Goal: Transaction & Acquisition: Obtain resource

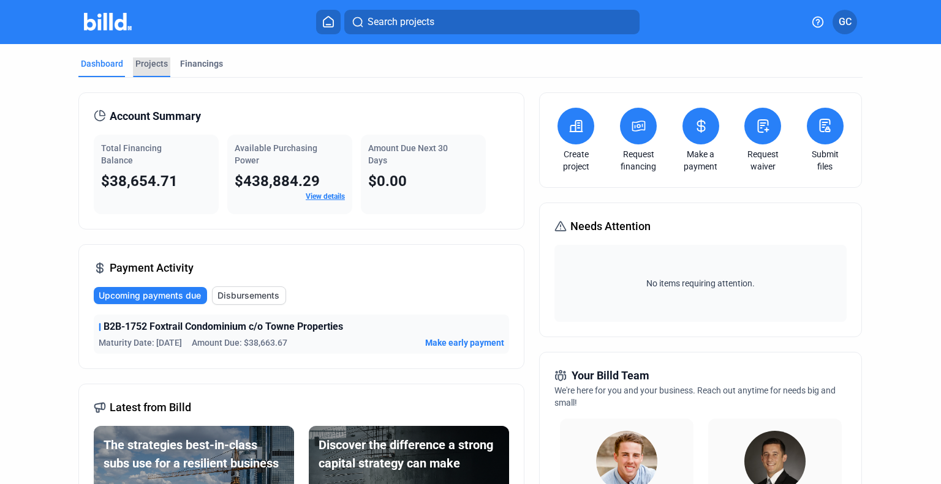
click at [141, 63] on div "Projects" at bounding box center [151, 64] width 32 height 12
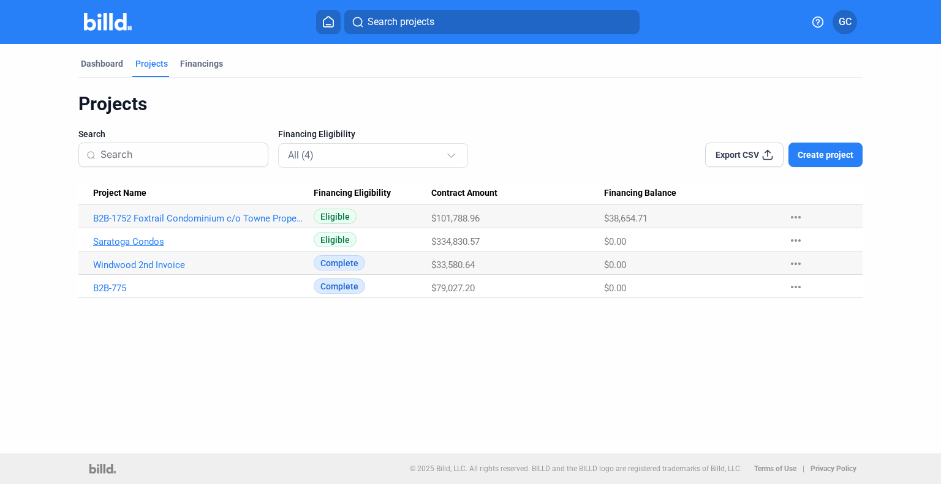
click at [105, 224] on link "Saratoga Condos" at bounding box center [199, 218] width 212 height 11
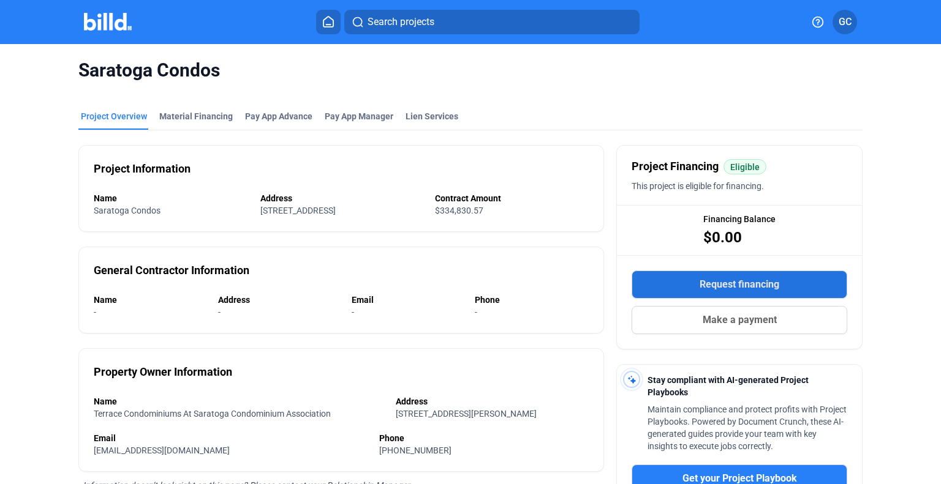
click at [744, 284] on span "Request financing" at bounding box center [739, 284] width 80 height 15
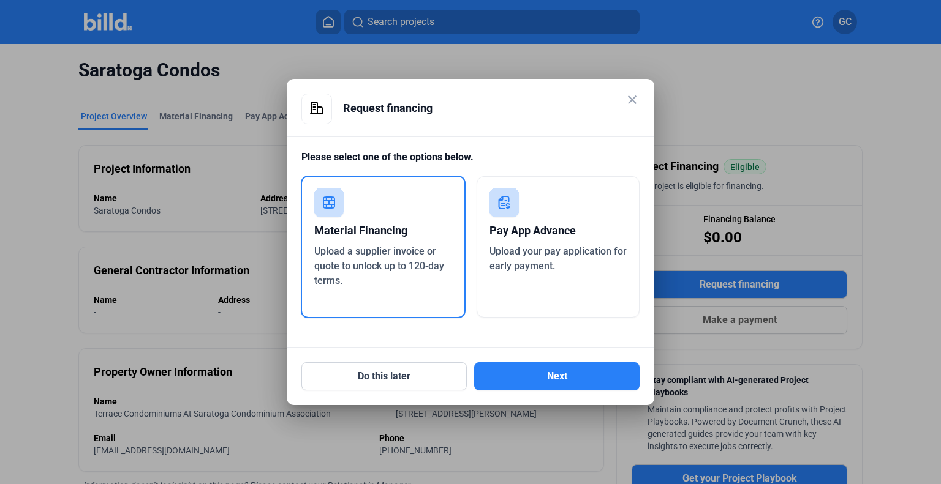
click at [392, 262] on span "Upload a supplier invoice or quote to unlock up to 120-day terms." at bounding box center [379, 266] width 130 height 41
click at [506, 379] on button "Next" at bounding box center [556, 377] width 165 height 28
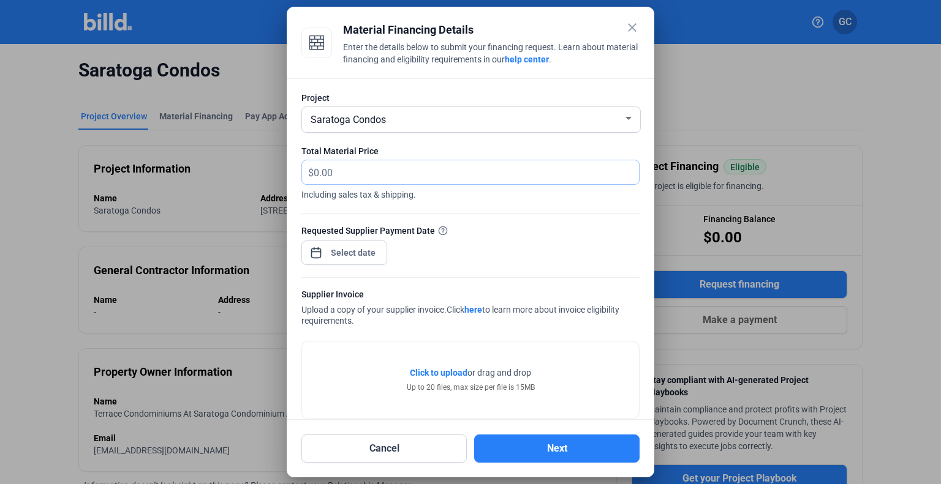
click at [414, 166] on input "text" at bounding box center [476, 172] width 325 height 24
type input "124,036.48"
click at [394, 254] on div "Requested Supplier Payment Date" at bounding box center [470, 250] width 338 height 53
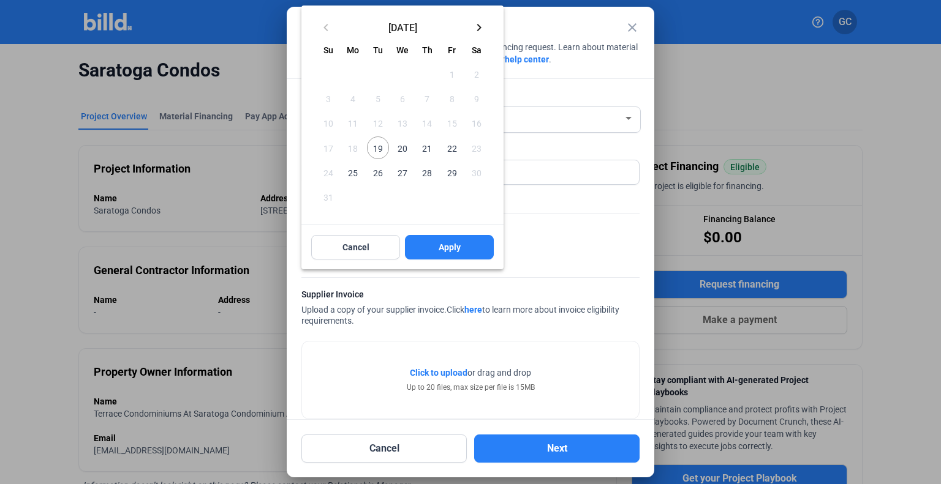
click at [348, 247] on div "close Material Financing Details Enter the details below to submit your financi…" at bounding box center [470, 242] width 941 height 484
click at [531, 200] on div at bounding box center [470, 242] width 941 height 484
click at [356, 451] on div at bounding box center [470, 242] width 941 height 484
click at [352, 240] on button "Cancel" at bounding box center [355, 247] width 89 height 24
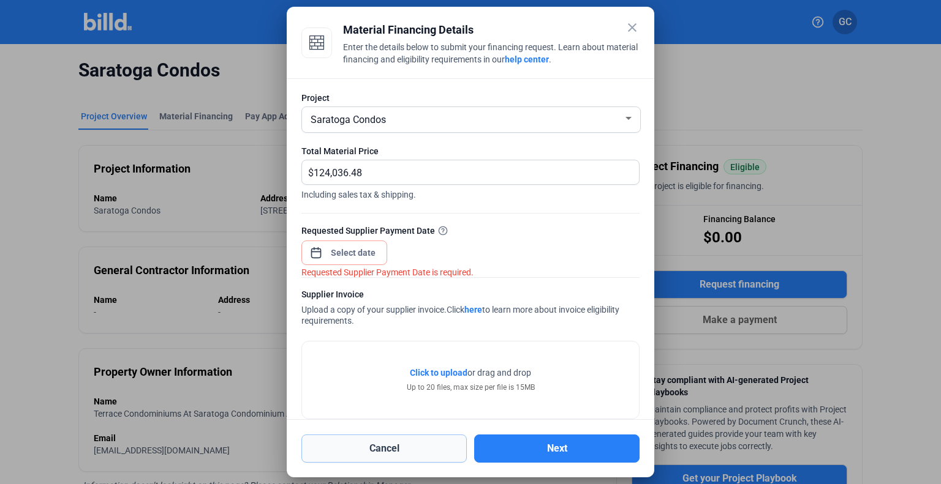
click at [380, 447] on button "Cancel" at bounding box center [383, 449] width 165 height 28
